Goal: Task Accomplishment & Management: Manage account settings

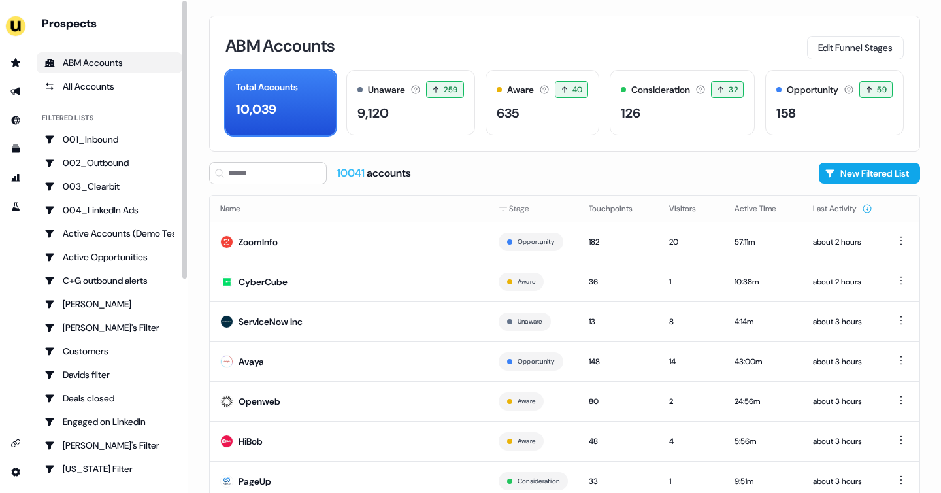
scroll to position [71, 0]
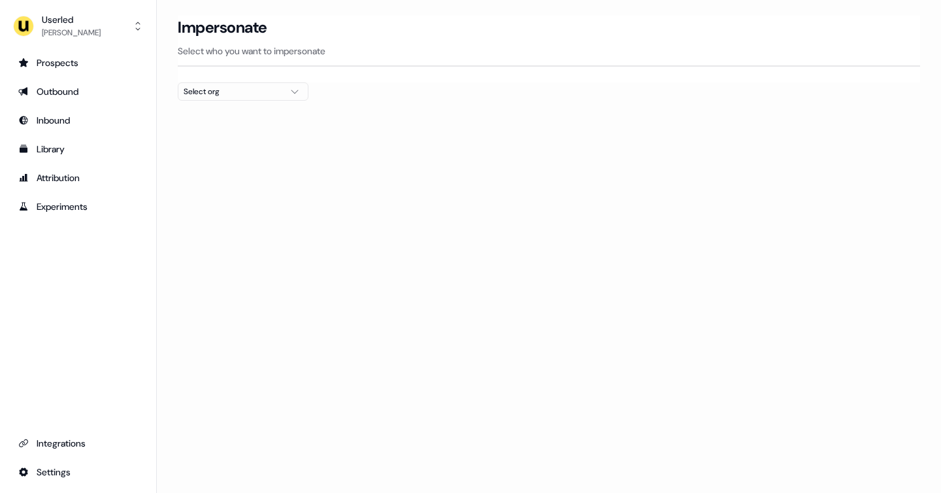
click at [250, 90] on div "Select org" at bounding box center [233, 91] width 98 height 13
type input "*******"
click at [268, 142] on div "Pigment" at bounding box center [242, 138] width 129 height 21
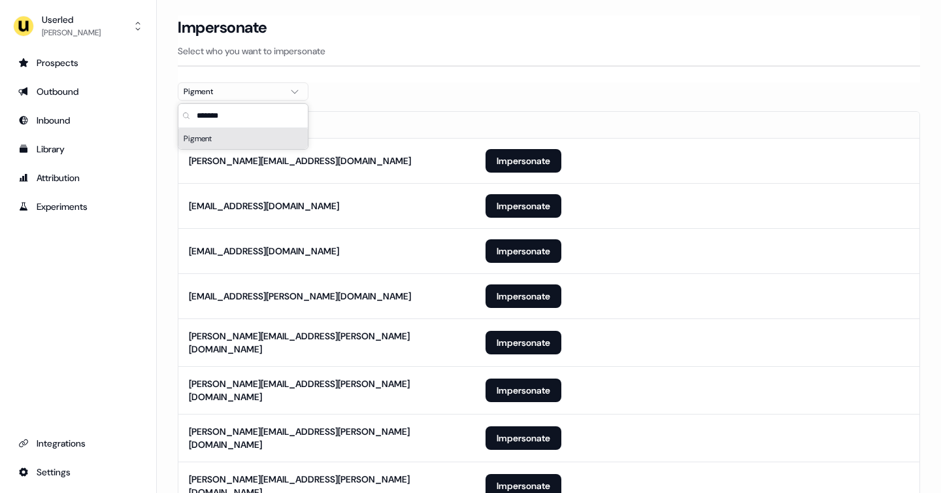
click at [238, 142] on div "Pigment" at bounding box center [242, 138] width 129 height 21
click at [512, 157] on button "Impersonate" at bounding box center [523, 161] width 76 height 24
